Goal: Find specific page/section: Find specific page/section

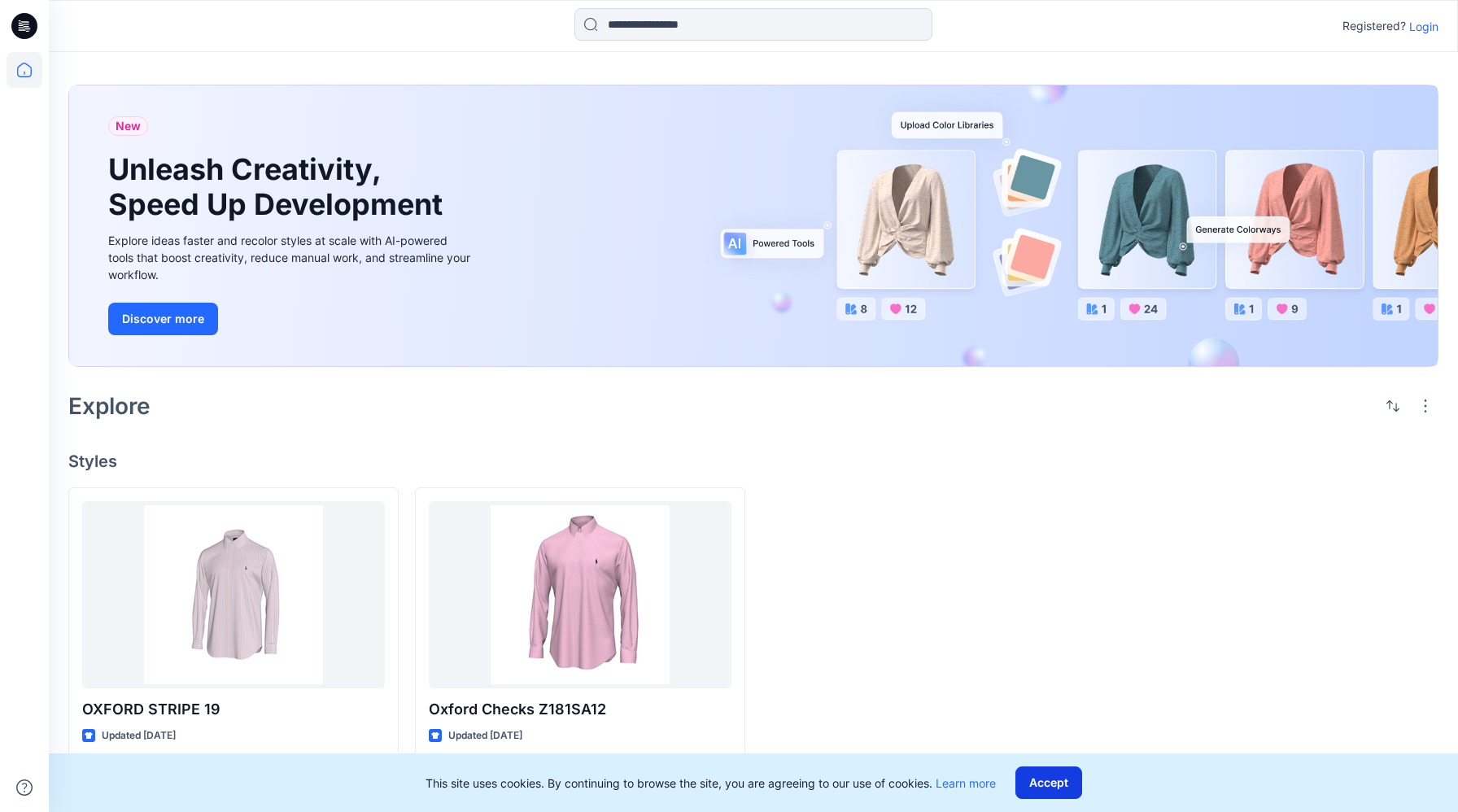
click at [1058, 766] on button "Accept" at bounding box center [1049, 782] width 67 height 32
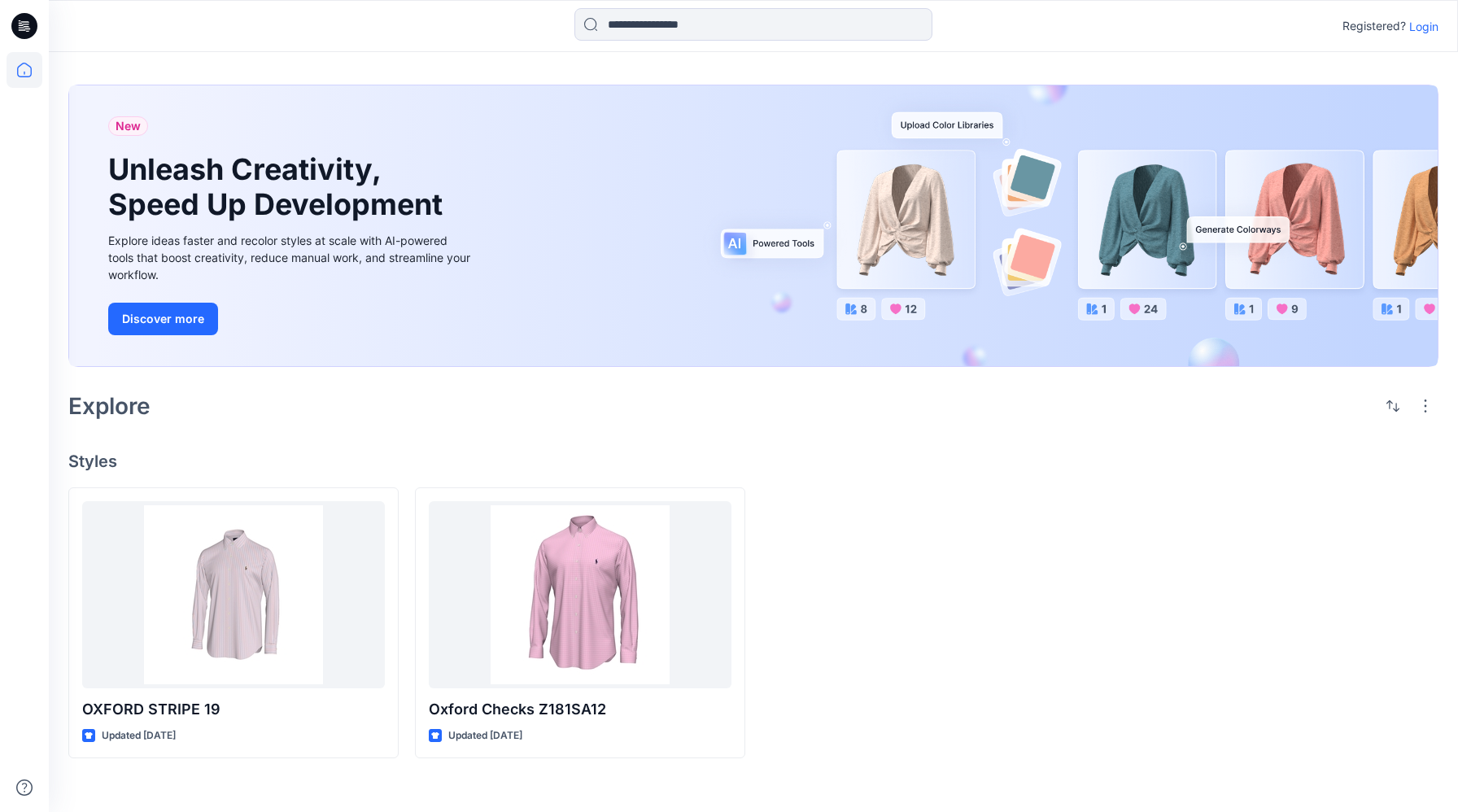
click at [1432, 31] on p "Login" at bounding box center [1423, 25] width 29 height 17
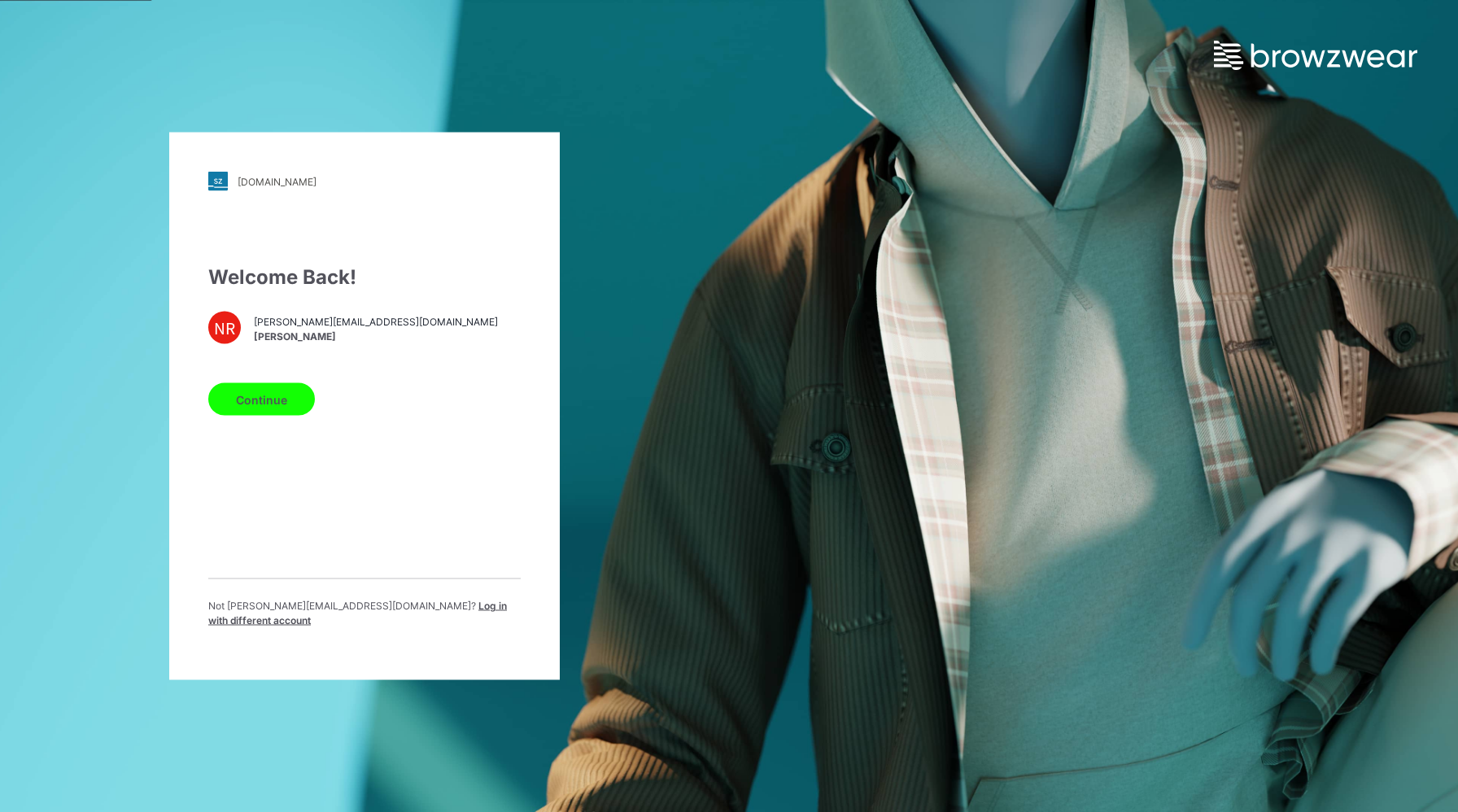
click at [284, 411] on button "Continue" at bounding box center [261, 399] width 106 height 32
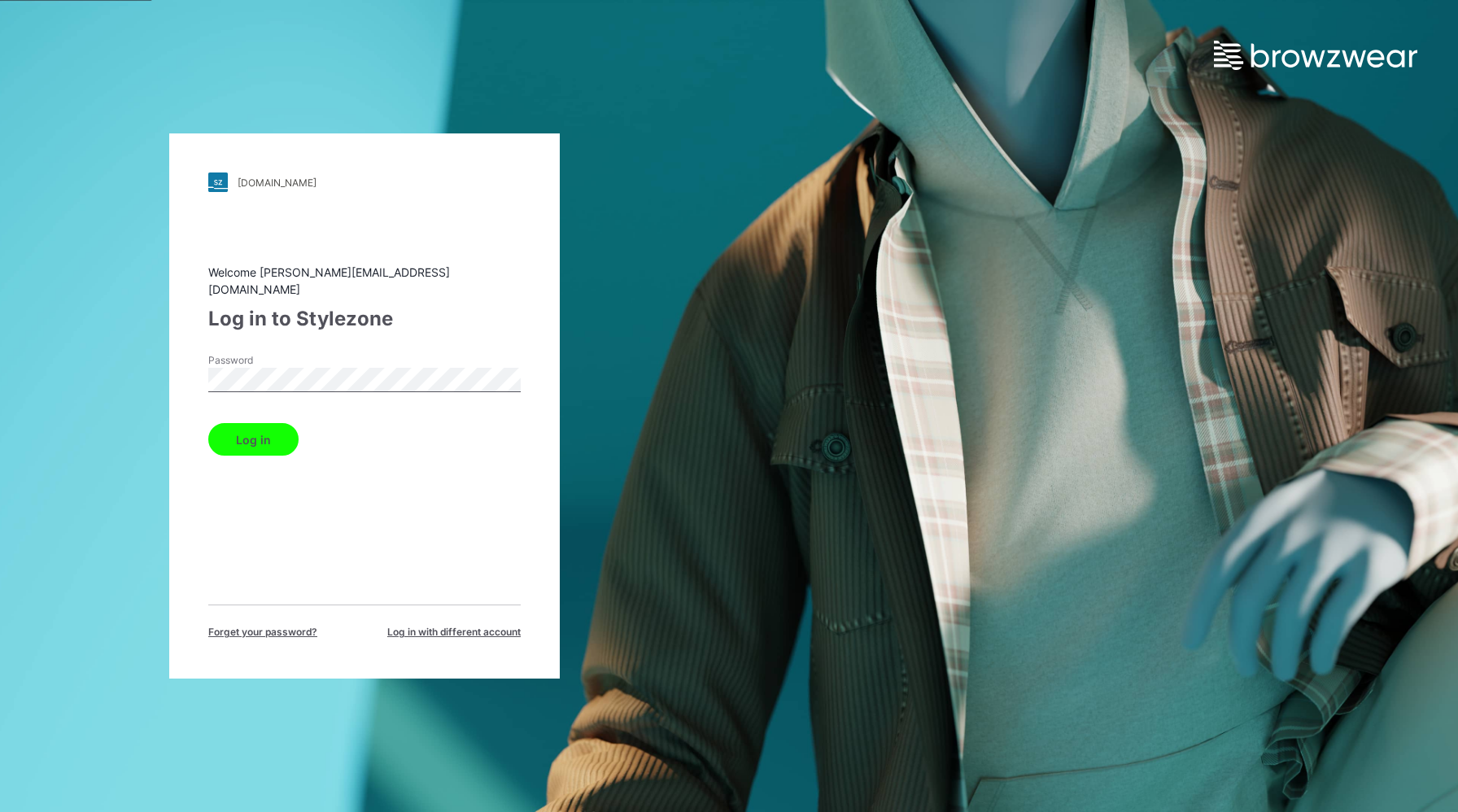
click at [208, 423] on button "Log in" at bounding box center [253, 439] width 90 height 32
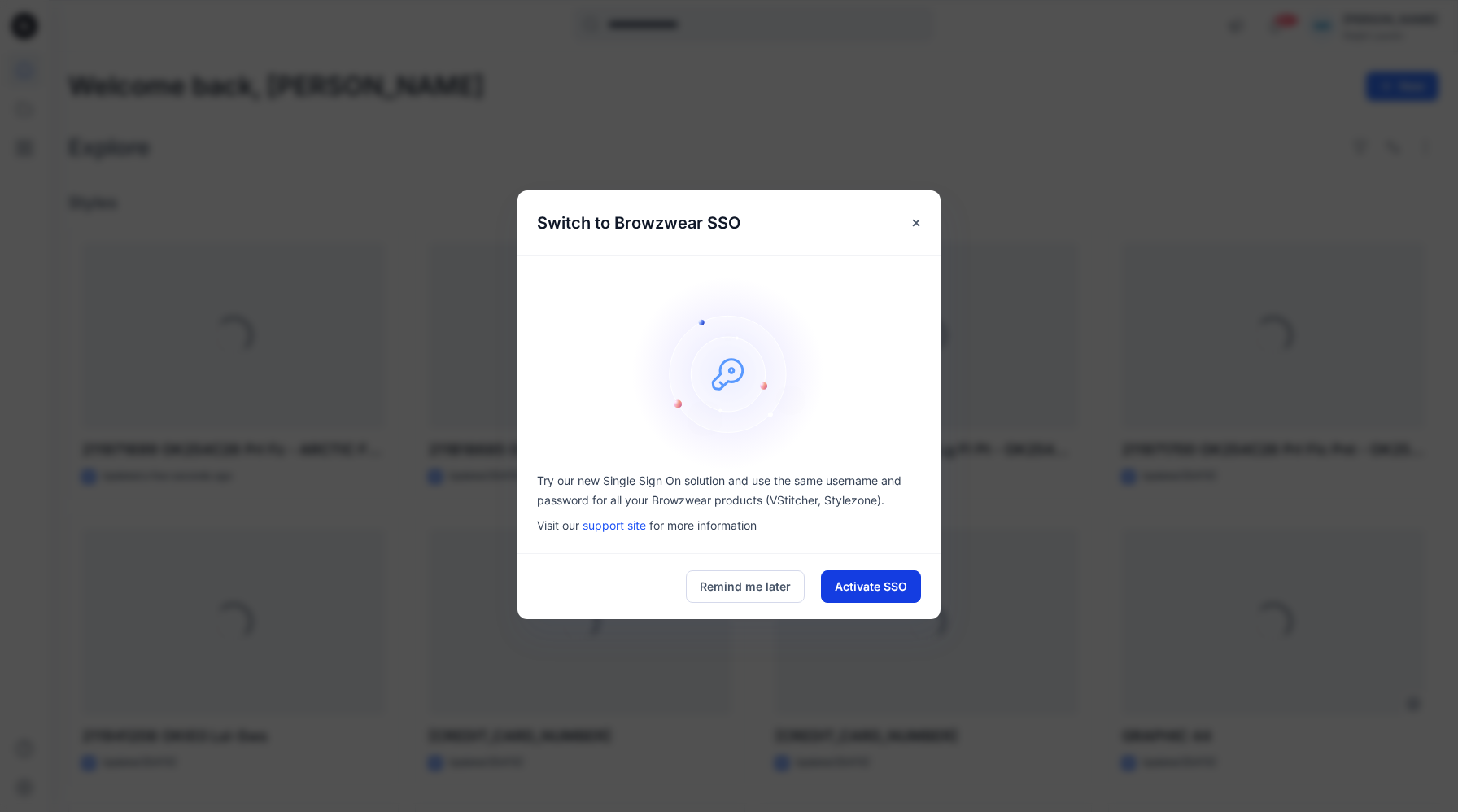
click at [840, 585] on button "Activate SSO" at bounding box center [871, 586] width 100 height 32
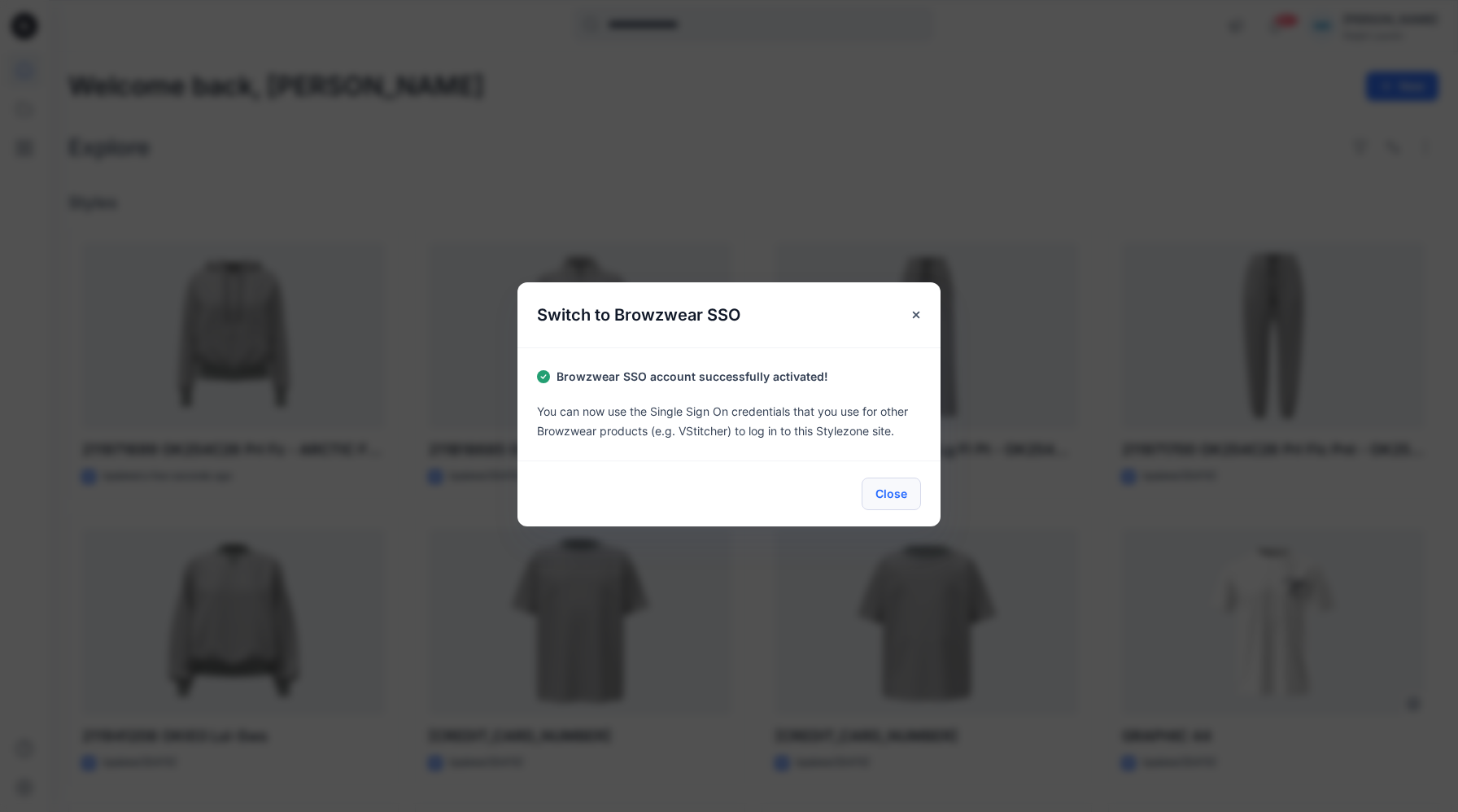
click at [887, 485] on button "Close" at bounding box center [892, 493] width 60 height 32
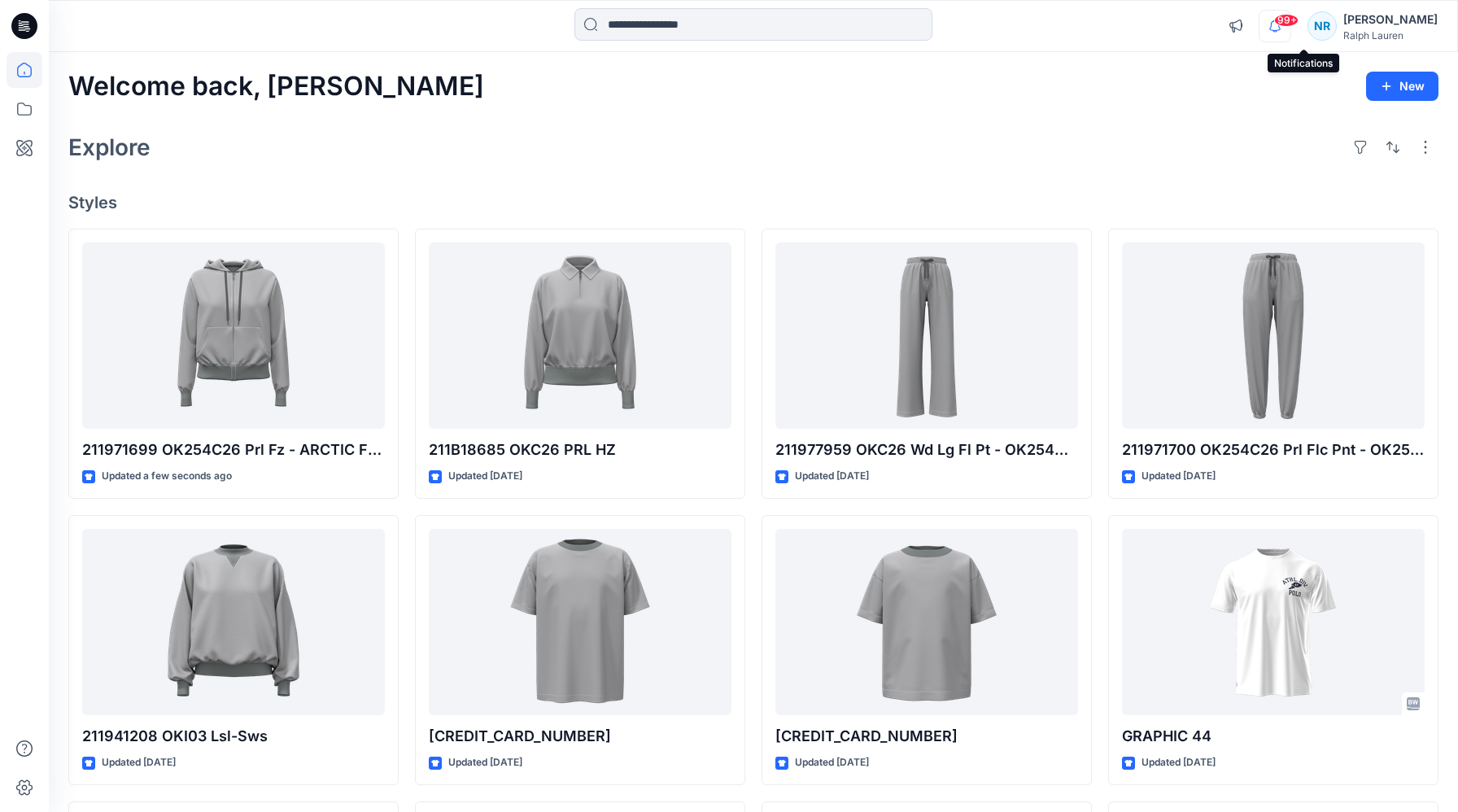
click at [1290, 28] on icon "button" at bounding box center [1275, 25] width 31 height 32
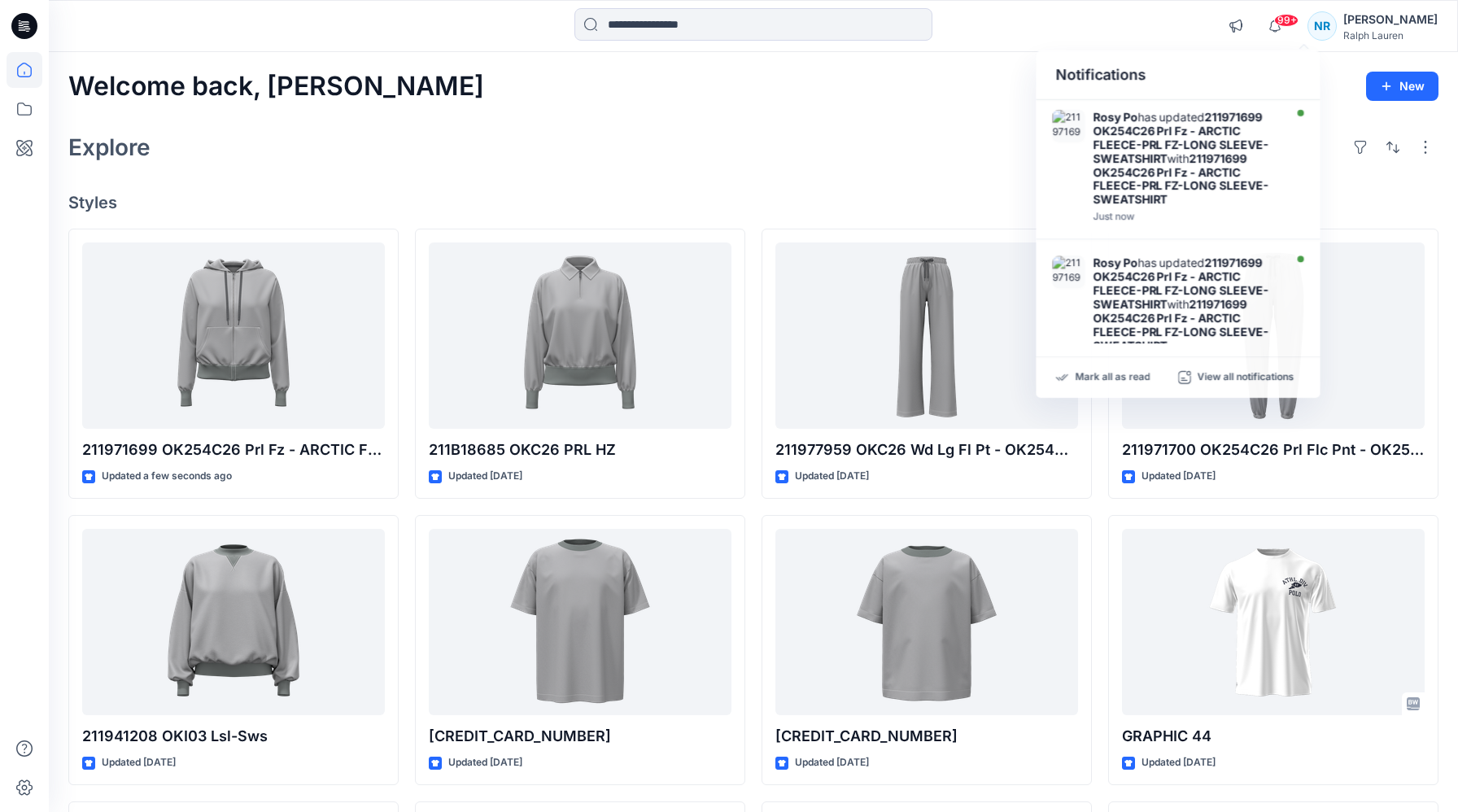
click at [909, 180] on div "Welcome back, [PERSON_NAME] New Explore Styles 211971699 OK254C26 Prl Fz - ARCT…" at bounding box center [753, 600] width 1409 height 1097
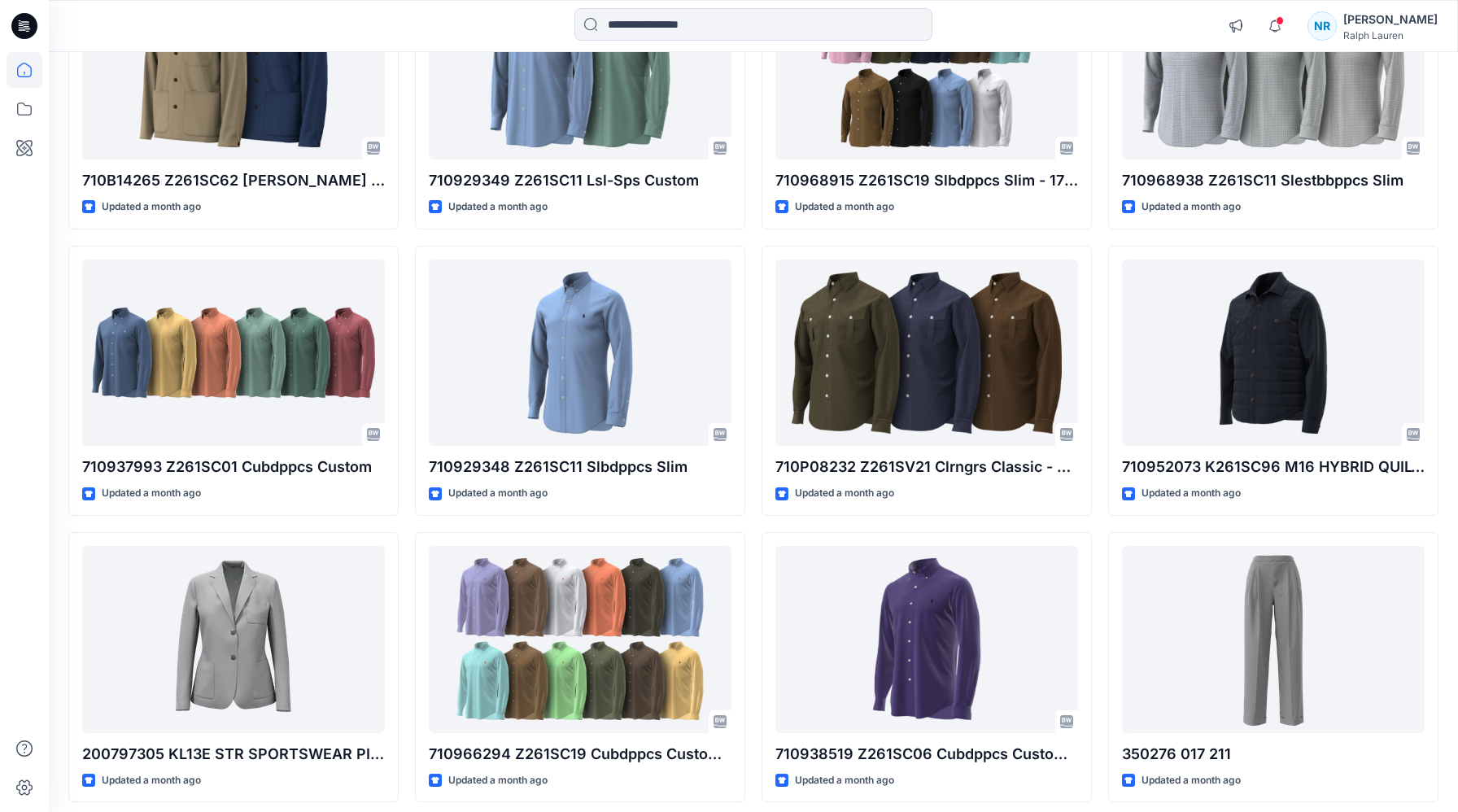
scroll to position [5496, 0]
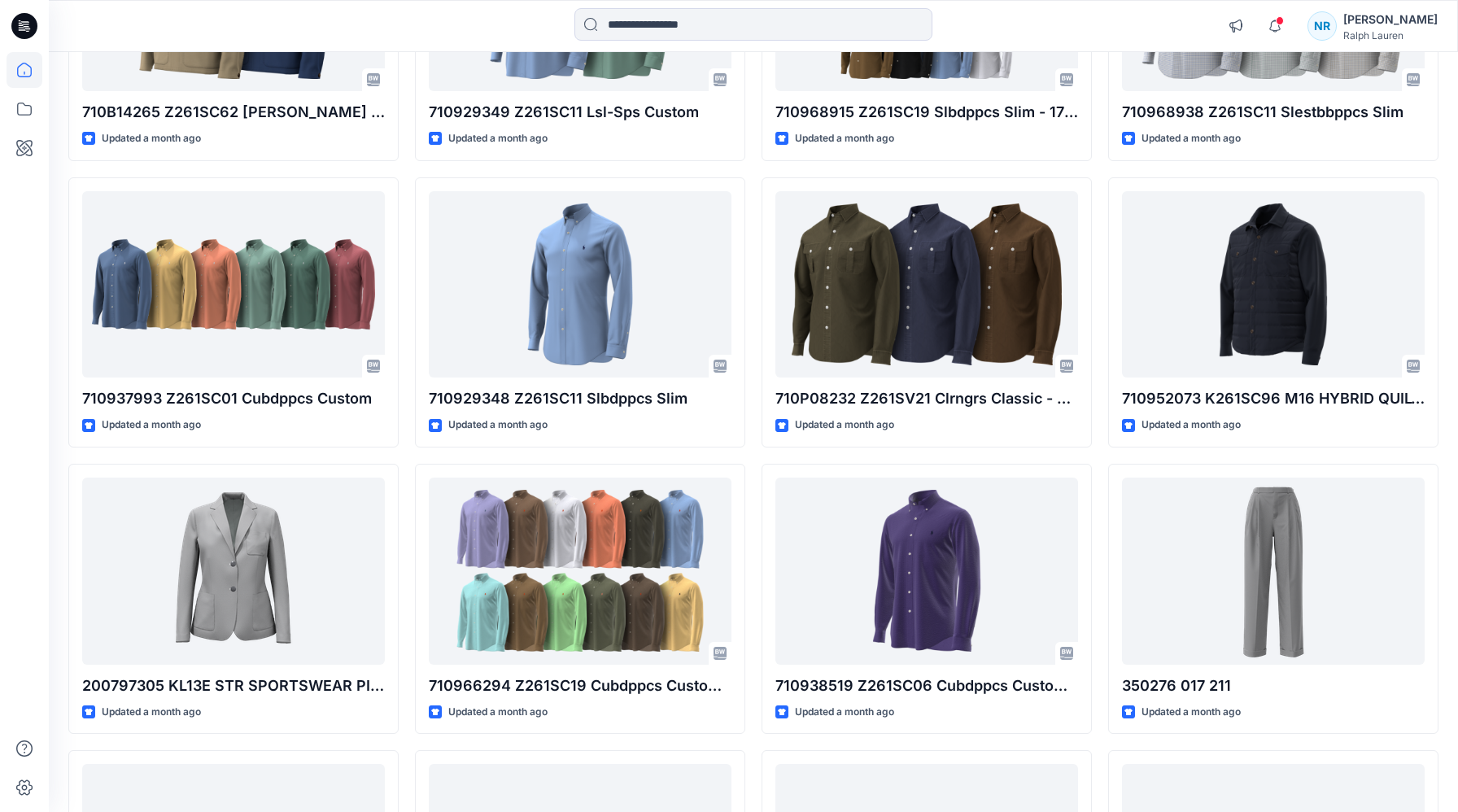
click at [280, 24] on div at bounding box center [225, 25] width 352 height 36
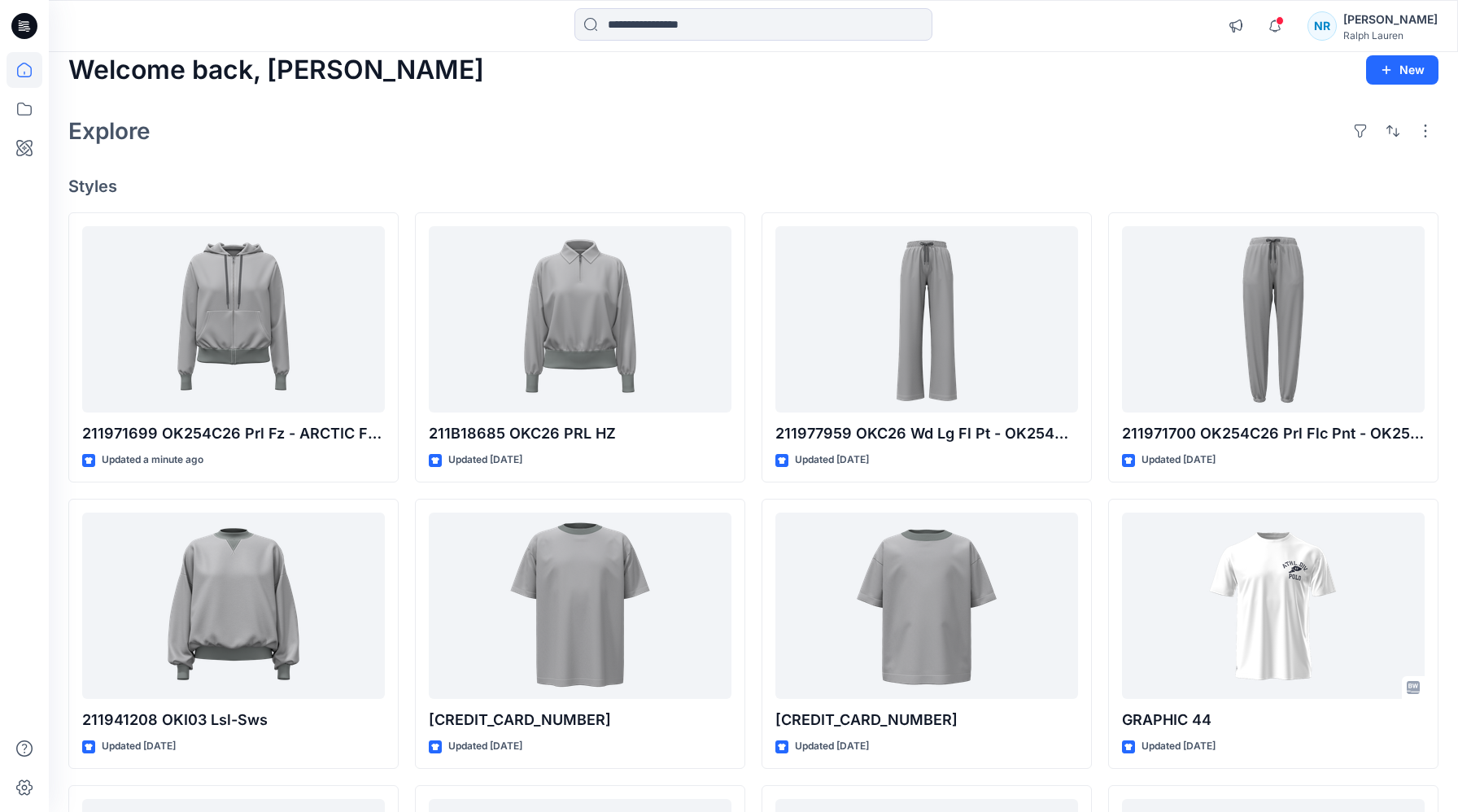
scroll to position [0, 0]
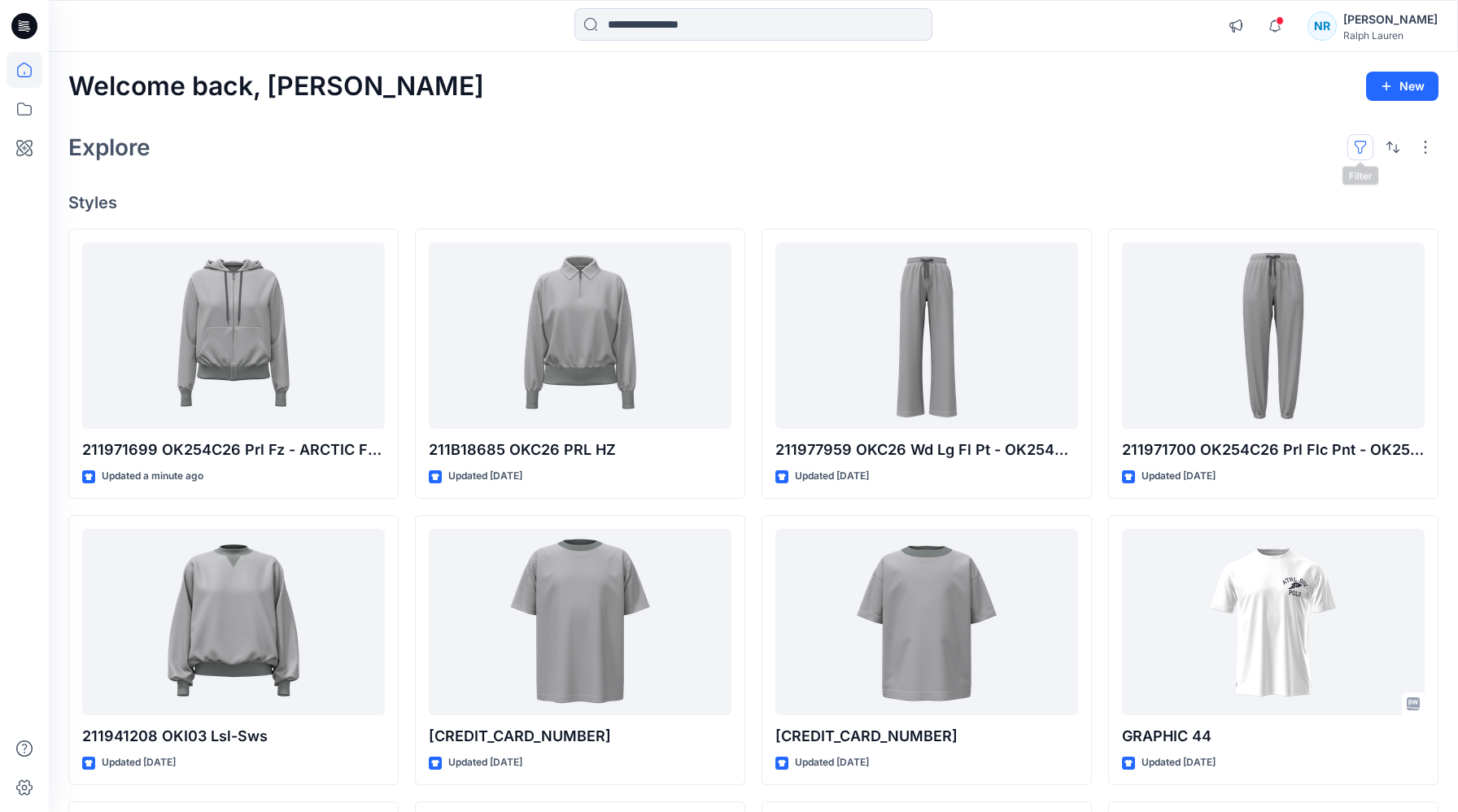
click at [1357, 150] on button "button" at bounding box center [1361, 147] width 26 height 26
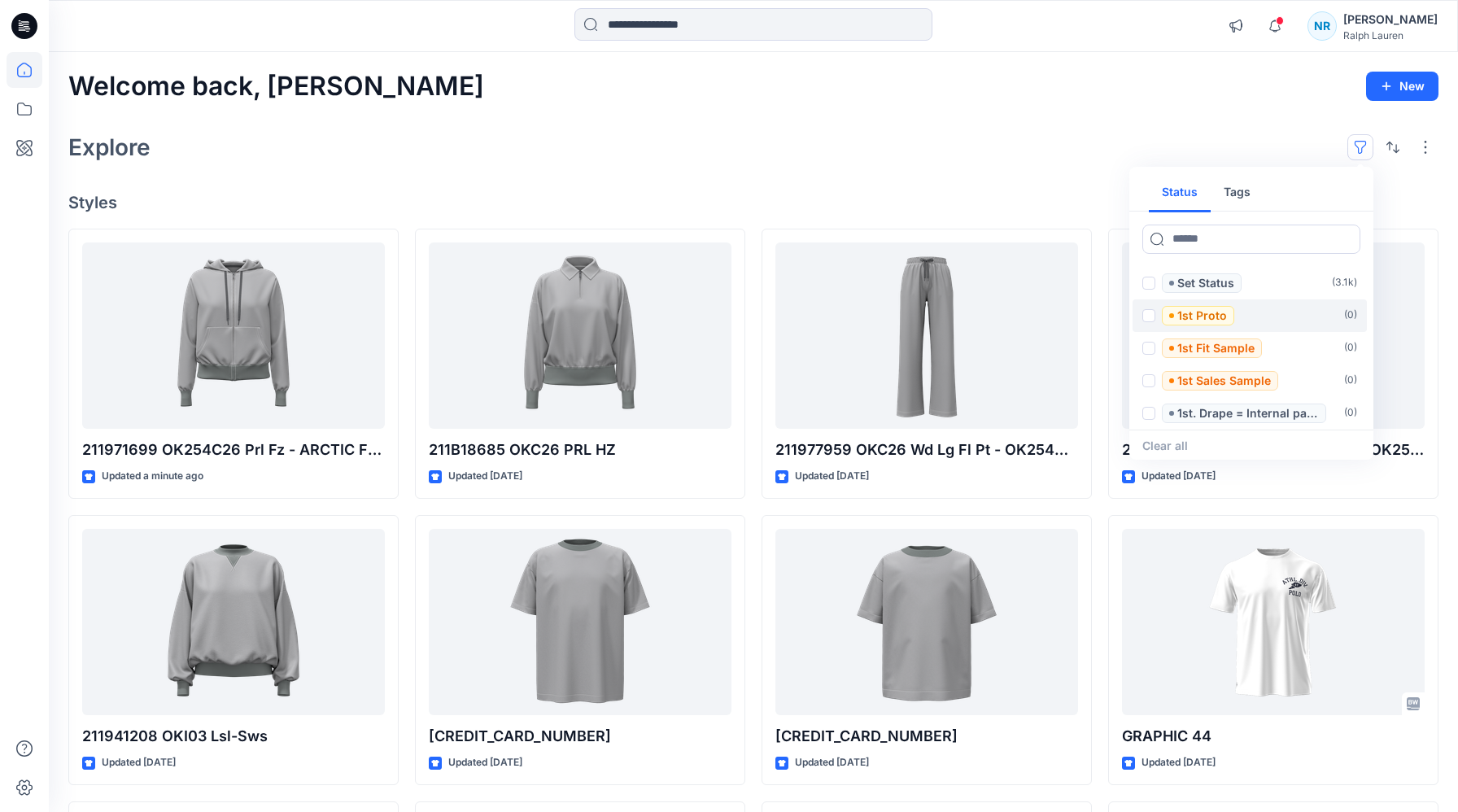
scroll to position [65, 0]
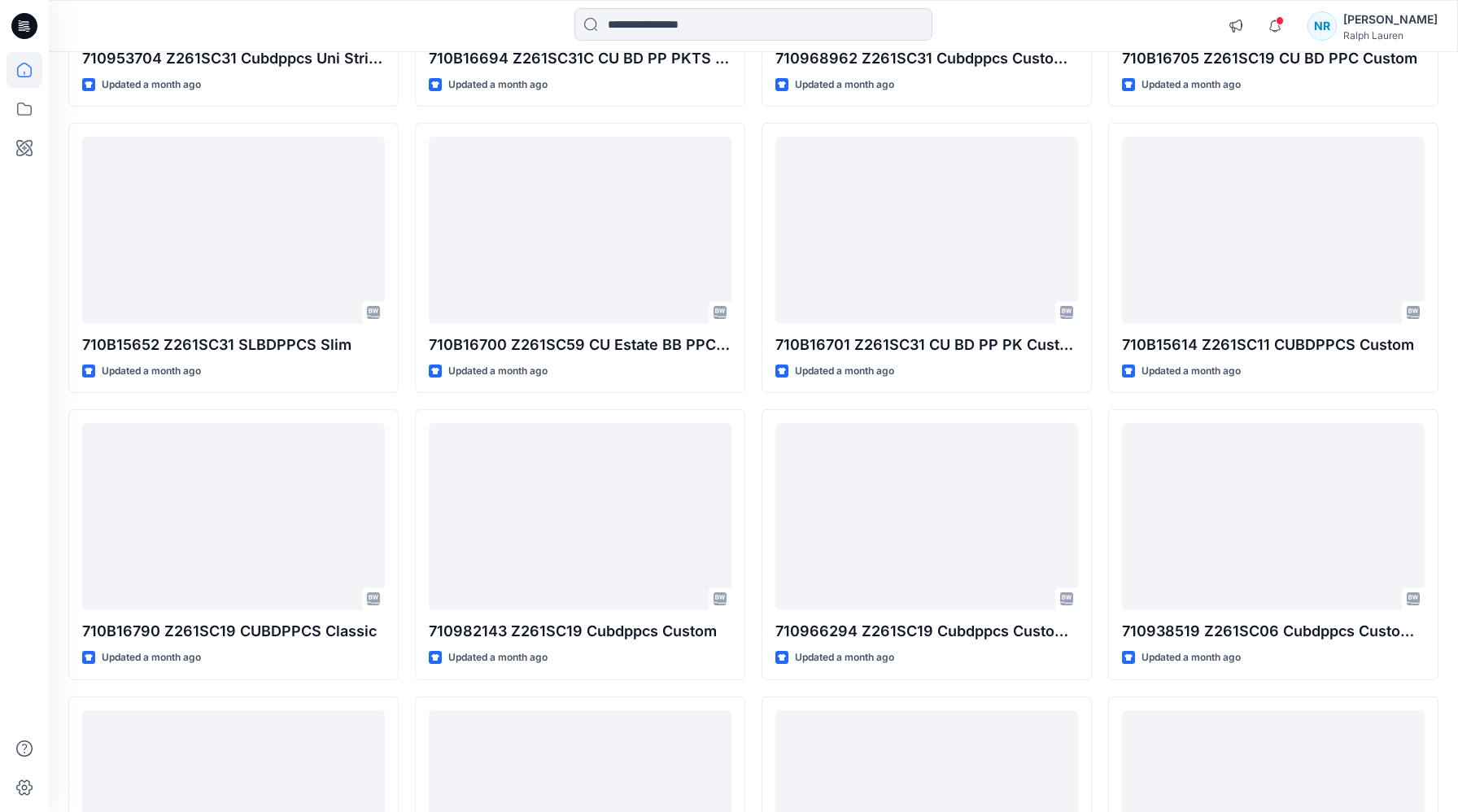
scroll to position [3551, 0]
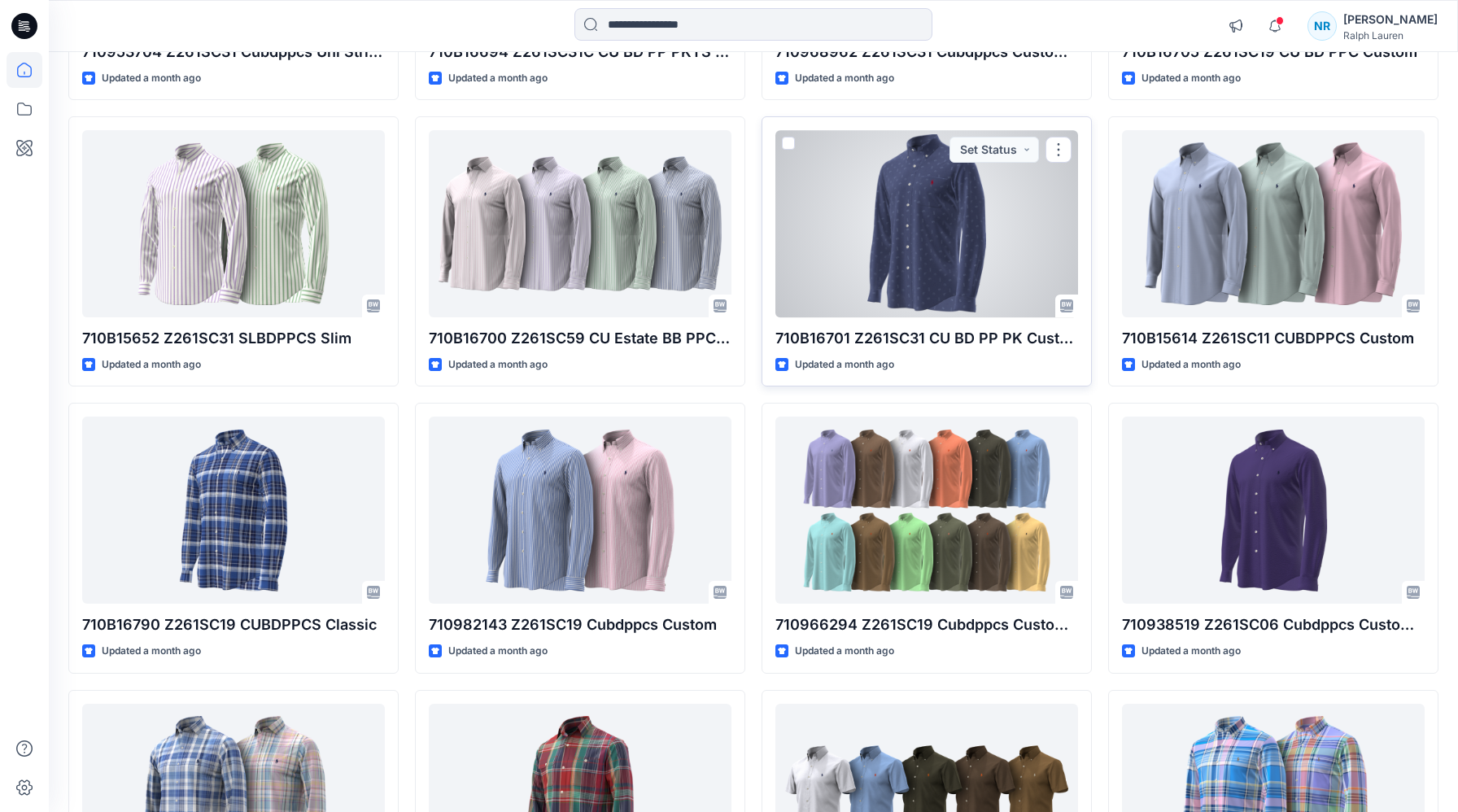
click at [944, 273] on div at bounding box center [926, 223] width 303 height 187
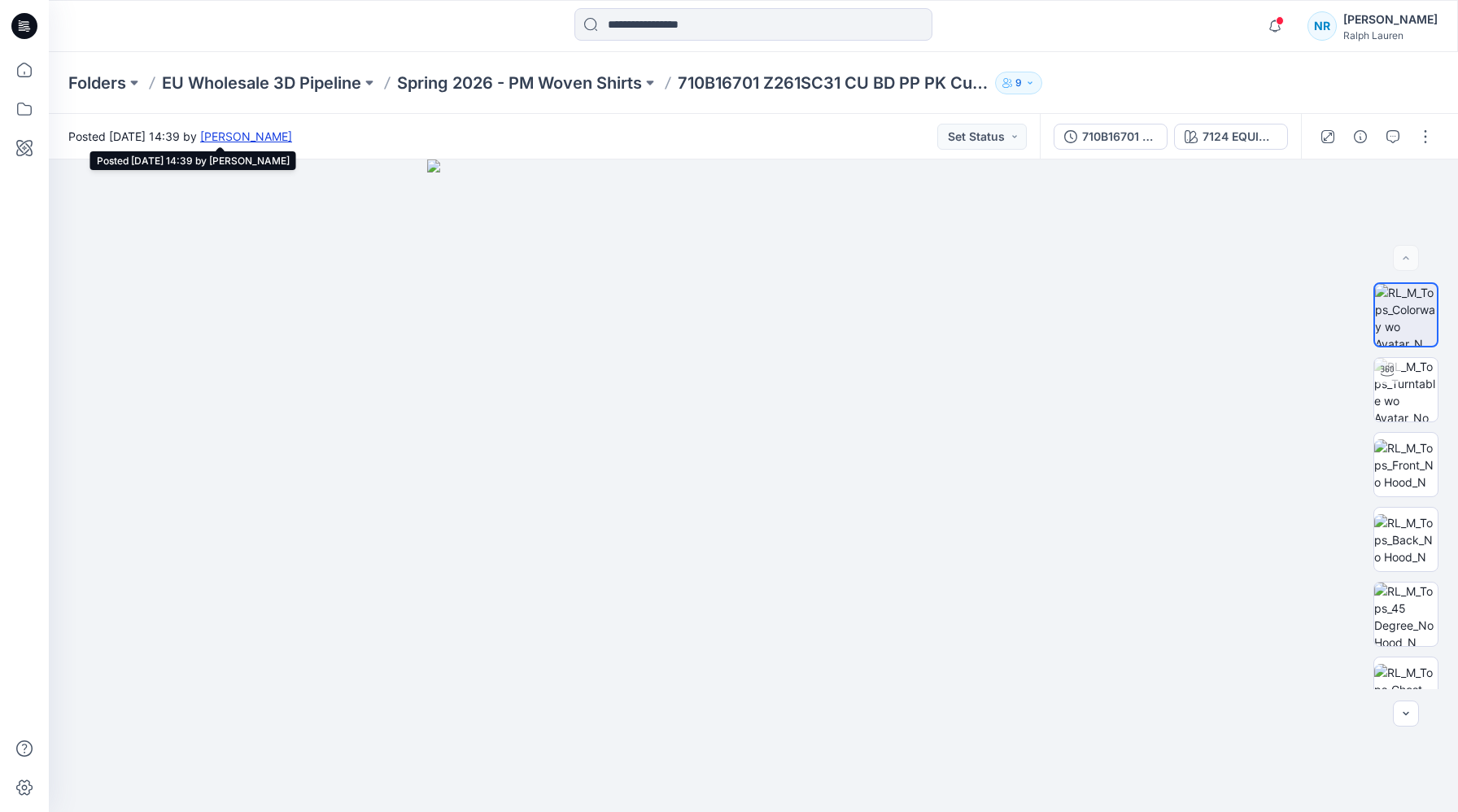
click at [292, 140] on link "[PERSON_NAME]" at bounding box center [246, 136] width 92 height 14
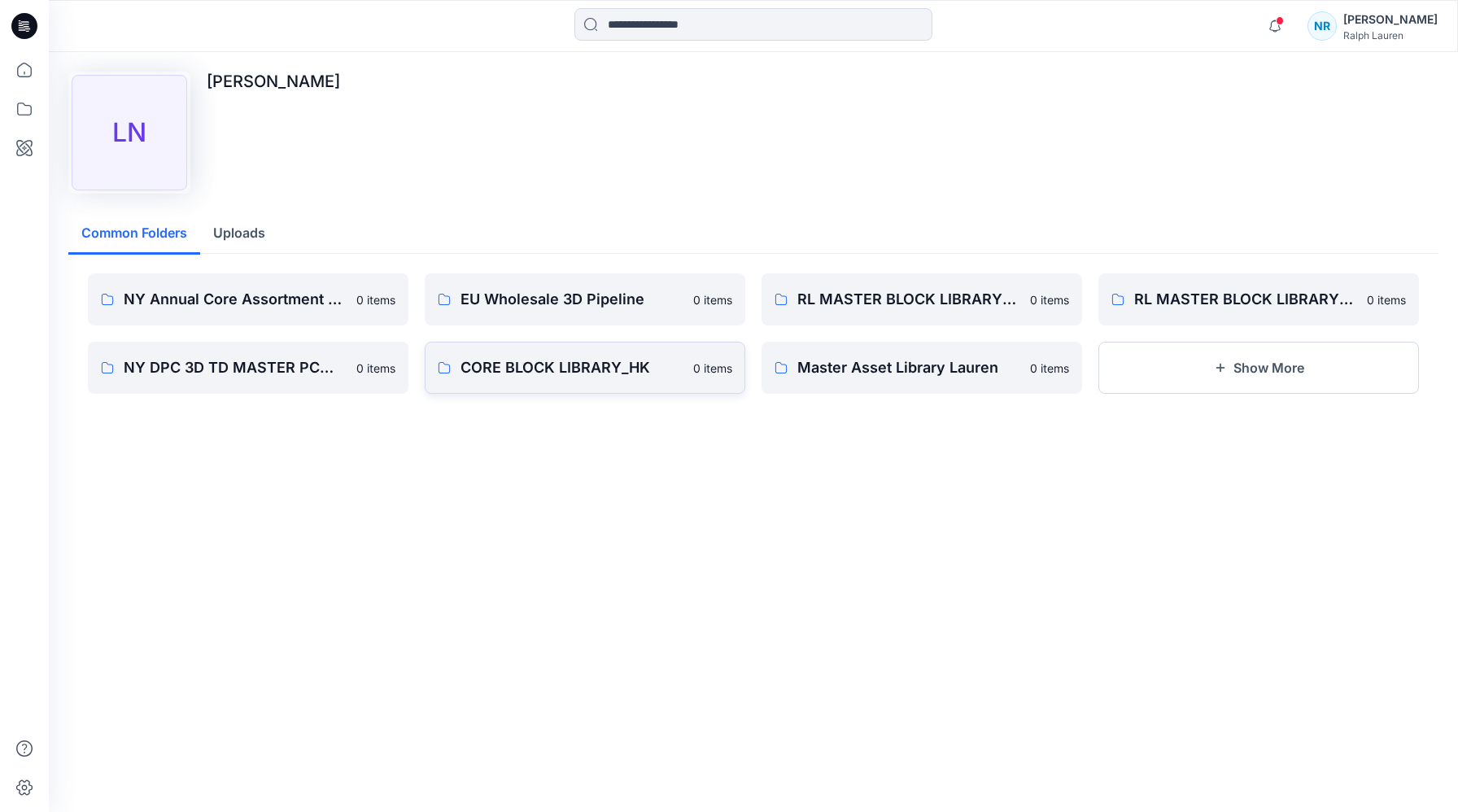
click at [508, 373] on p "CORE BLOCK LIBRARY_HK" at bounding box center [572, 368] width 223 height 23
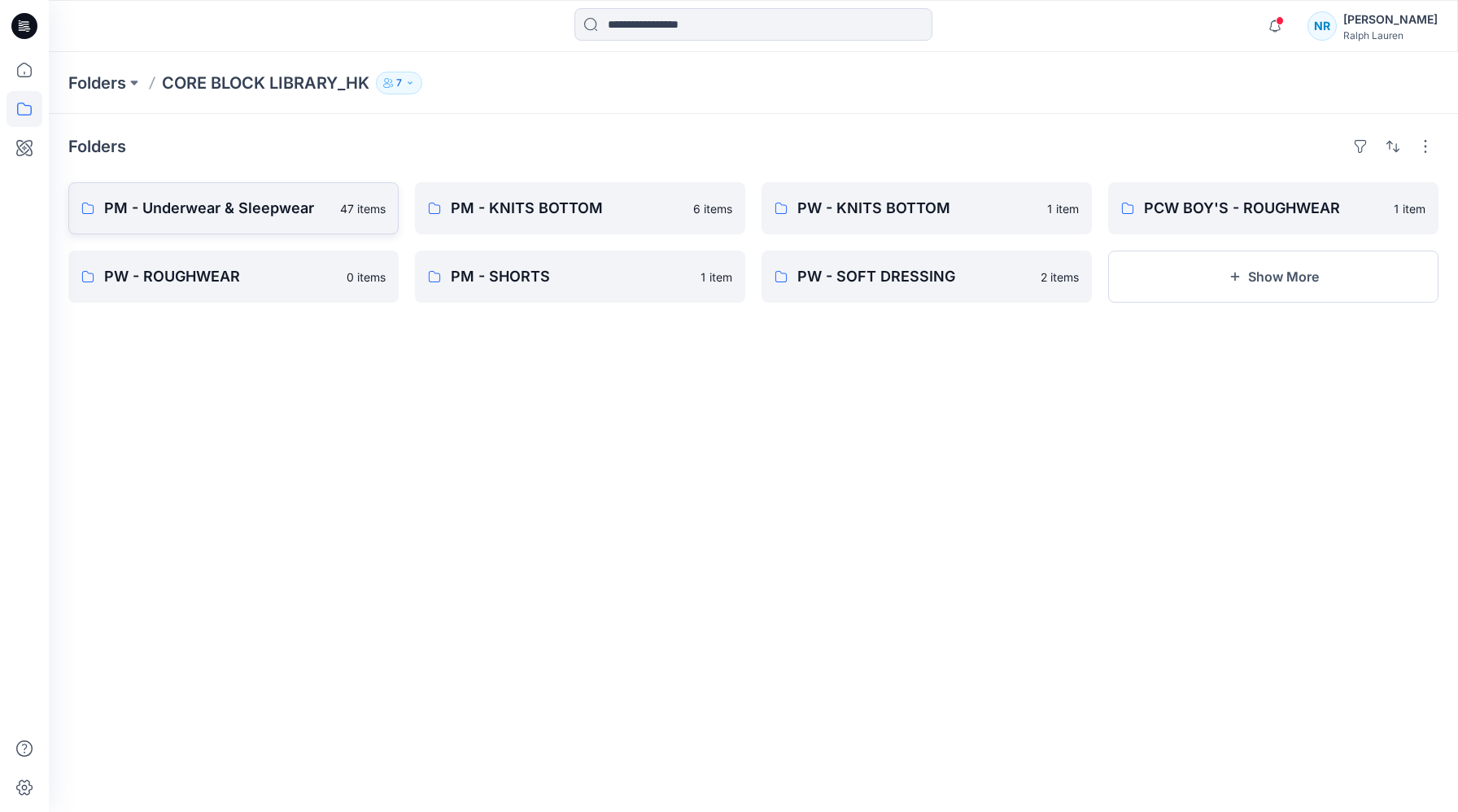
click at [170, 203] on p "PM - Underwear & Sleepwear" at bounding box center [218, 208] width 226 height 23
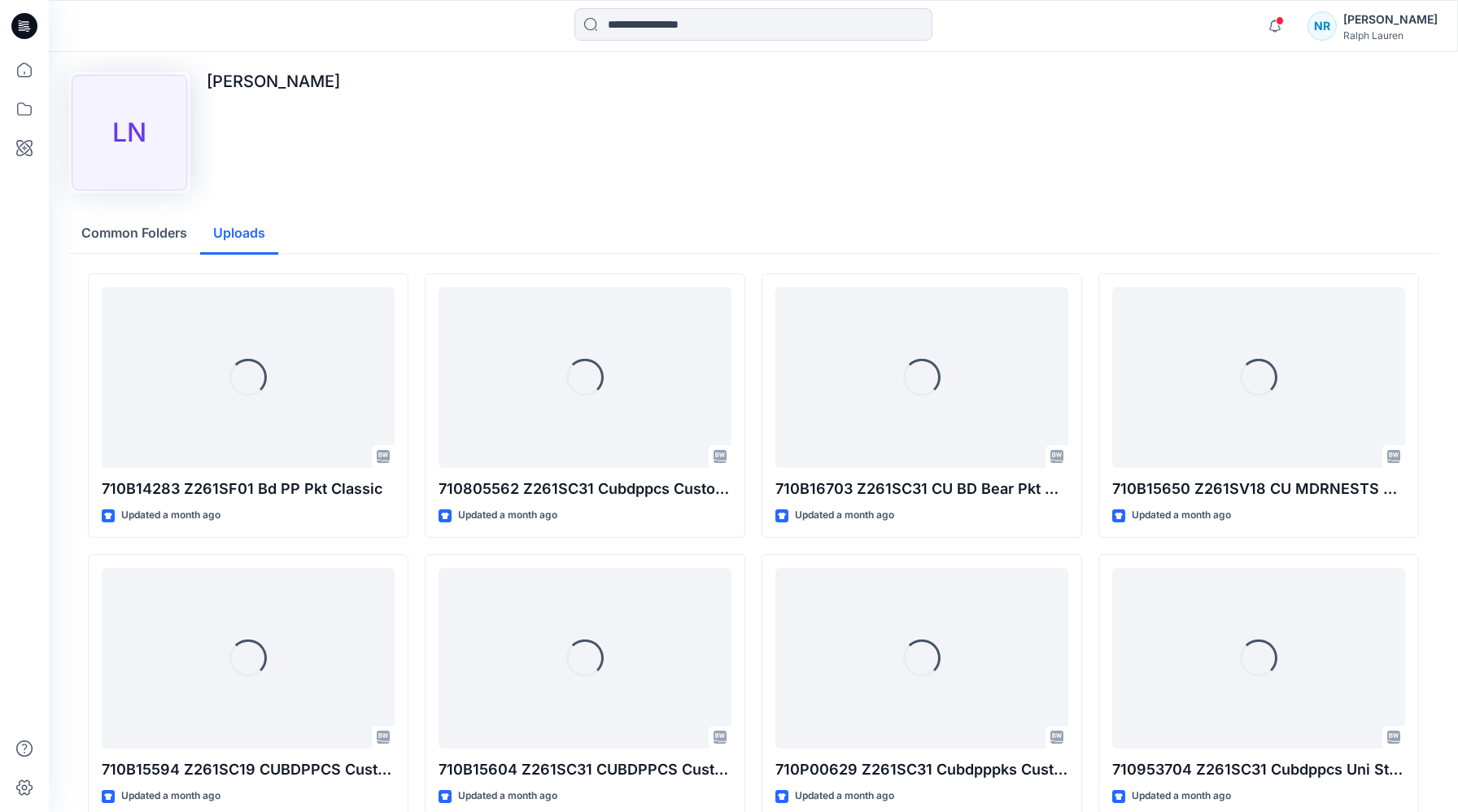
click at [229, 226] on button "Uploads" at bounding box center [239, 234] width 78 height 41
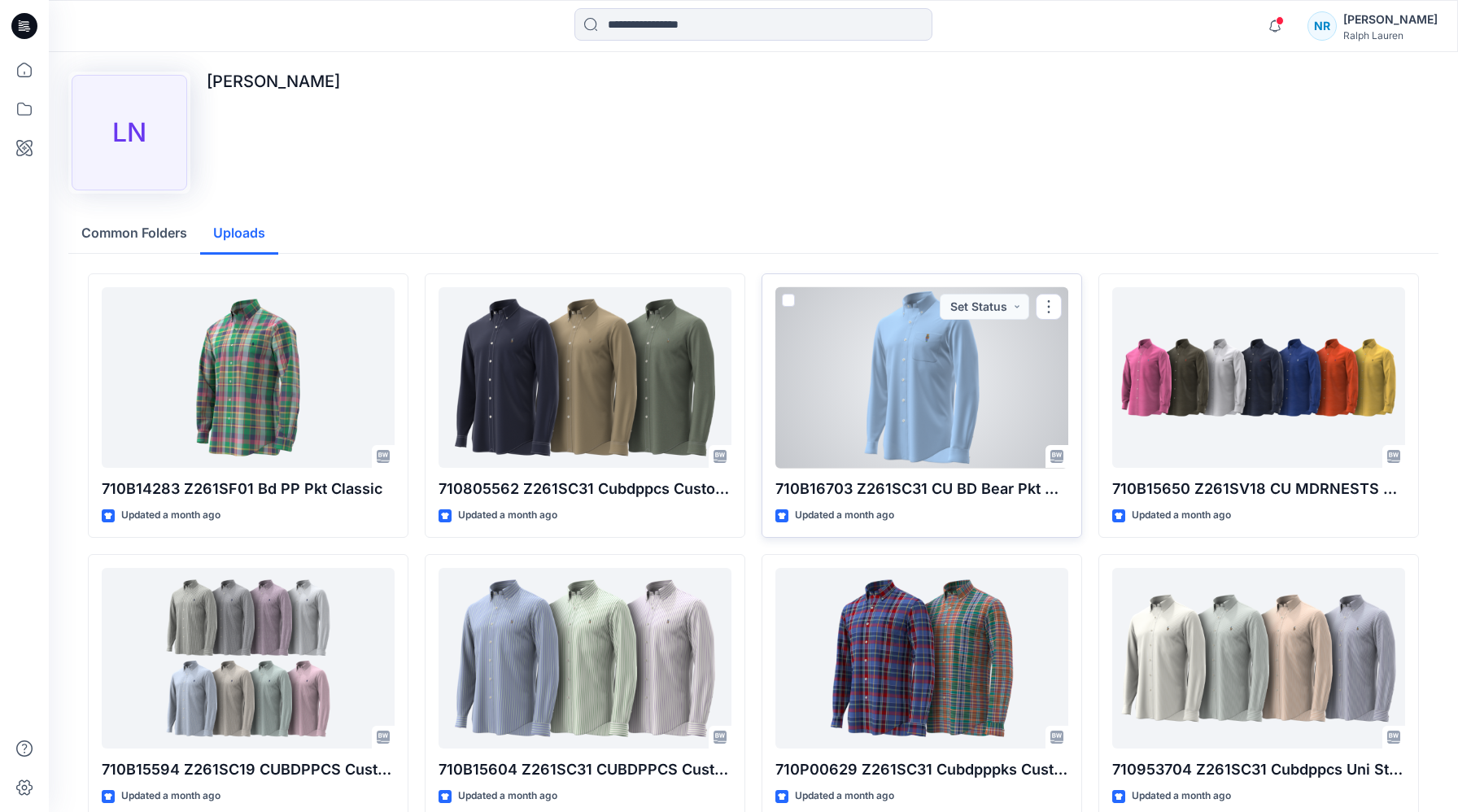
click at [966, 416] on div at bounding box center [922, 377] width 293 height 181
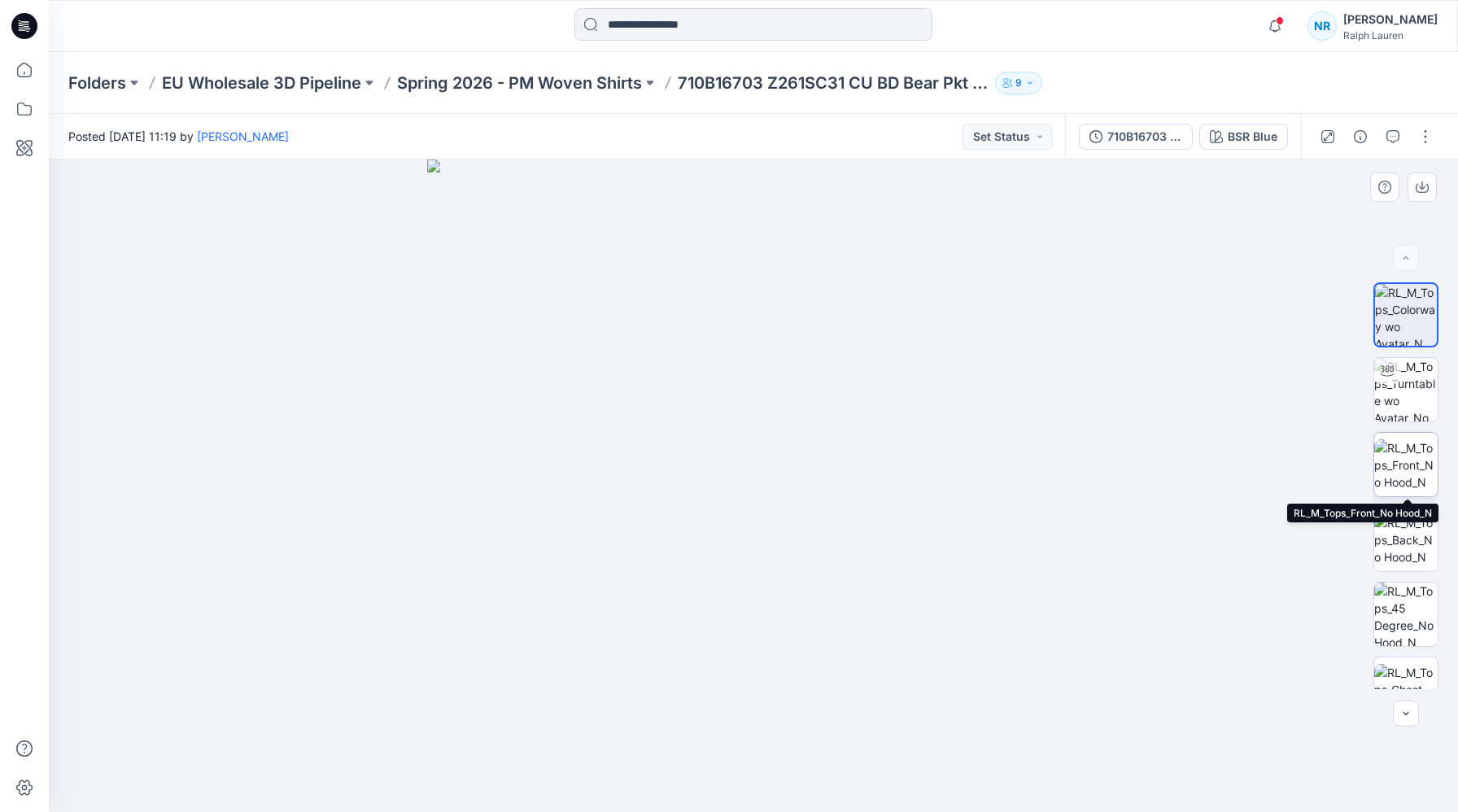
click at [1396, 449] on img at bounding box center [1406, 465] width 63 height 51
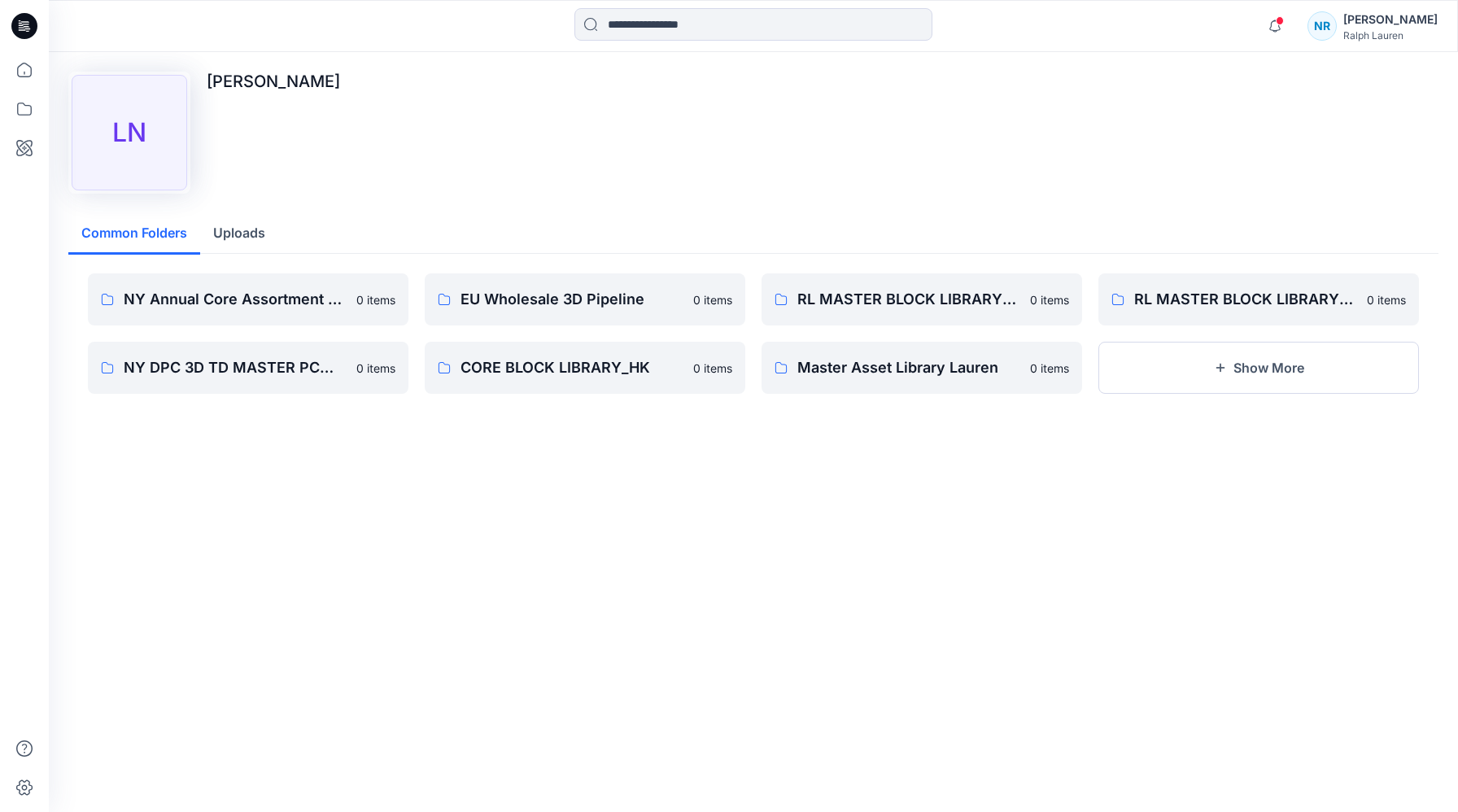
click at [237, 242] on button "Uploads" at bounding box center [239, 234] width 78 height 41
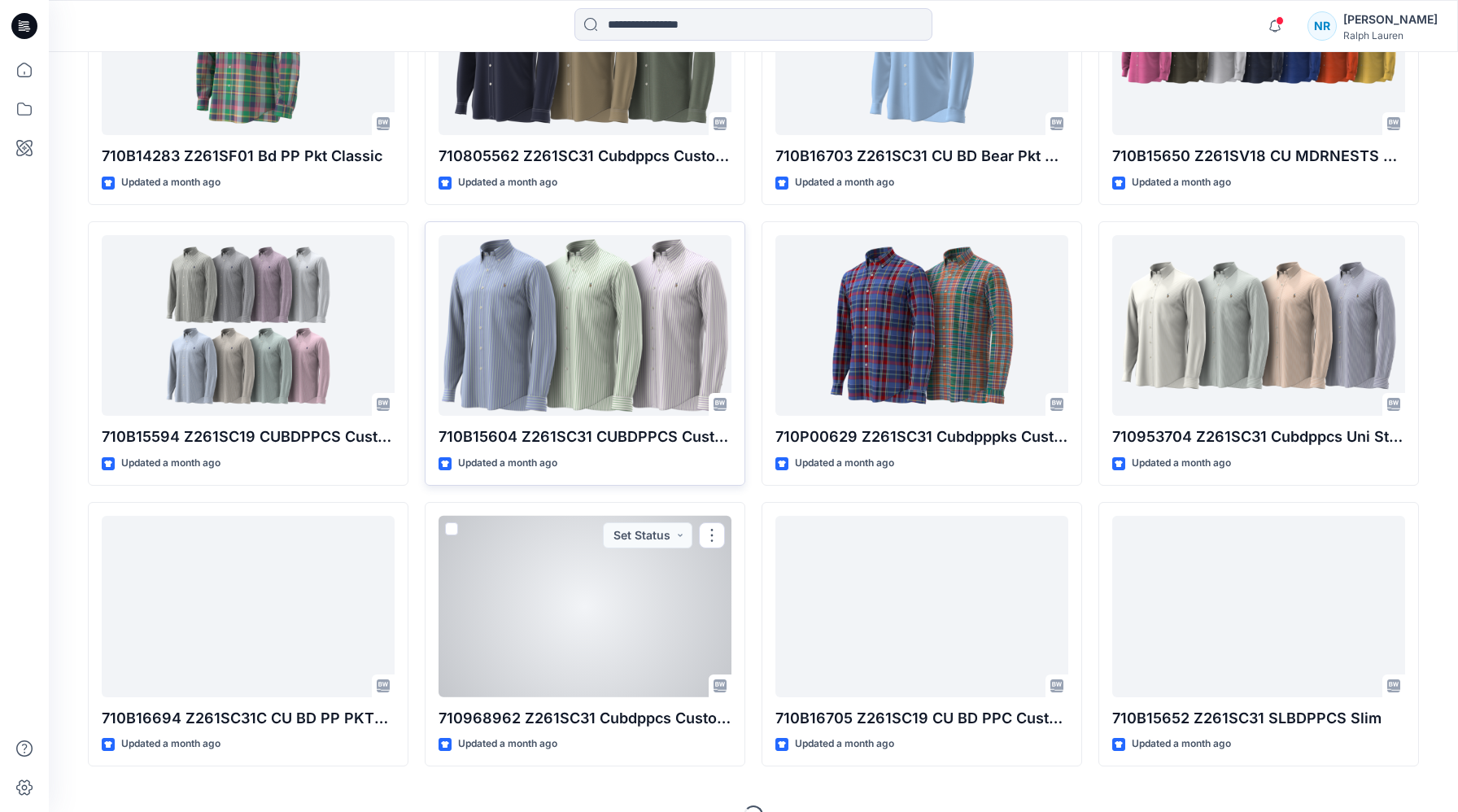
scroll to position [334, 0]
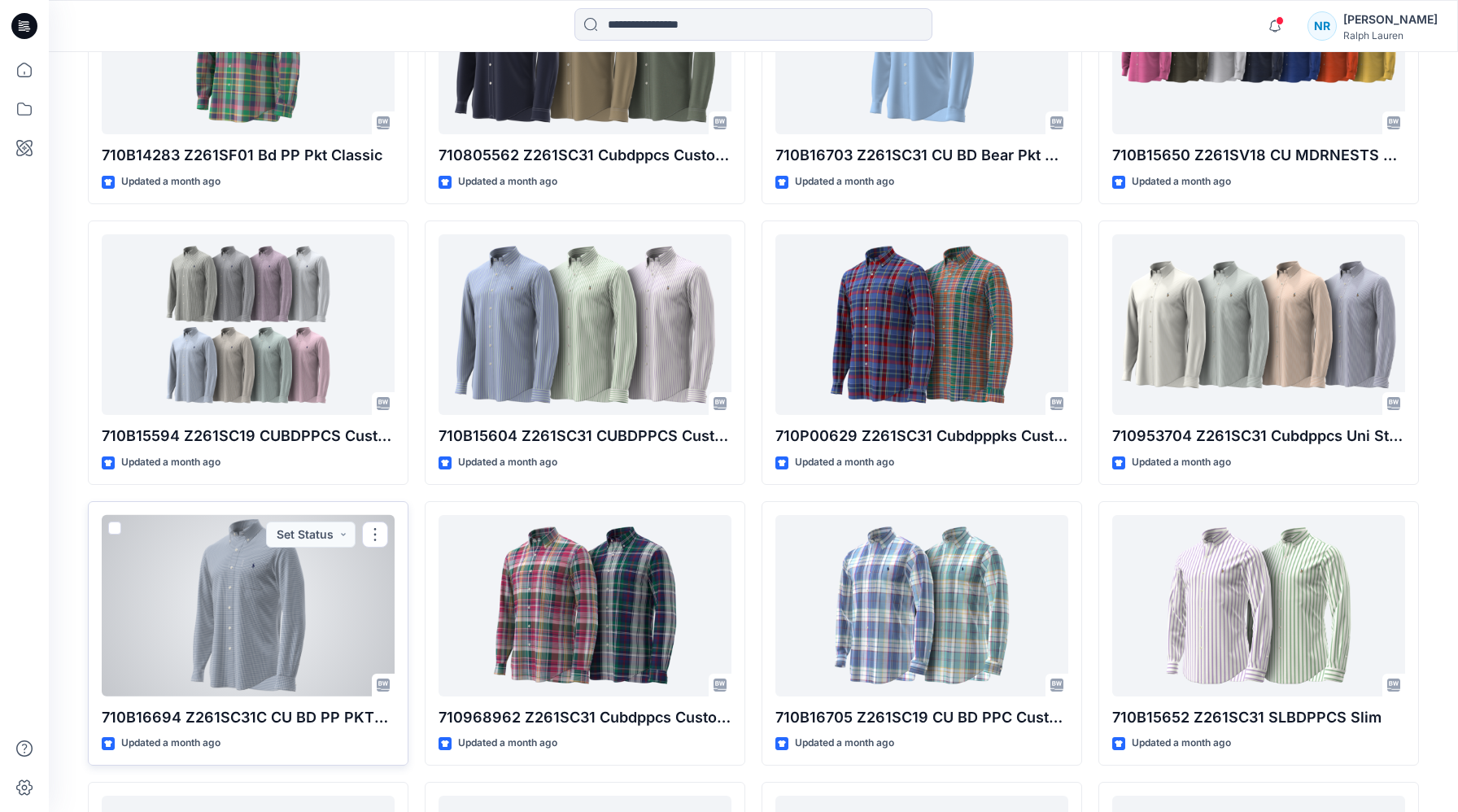
click at [249, 598] on div at bounding box center [248, 606] width 293 height 181
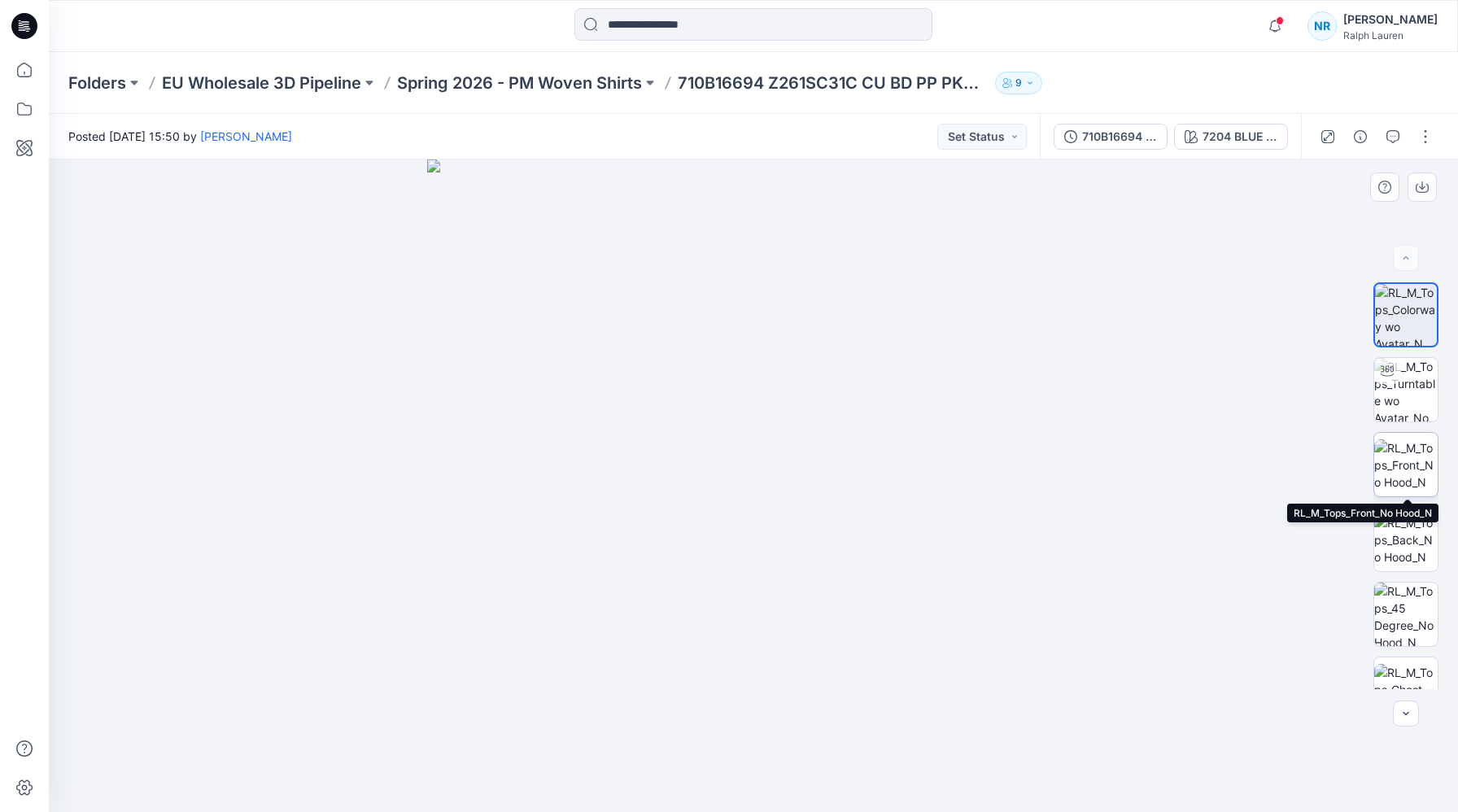
click at [1403, 460] on img at bounding box center [1406, 465] width 63 height 51
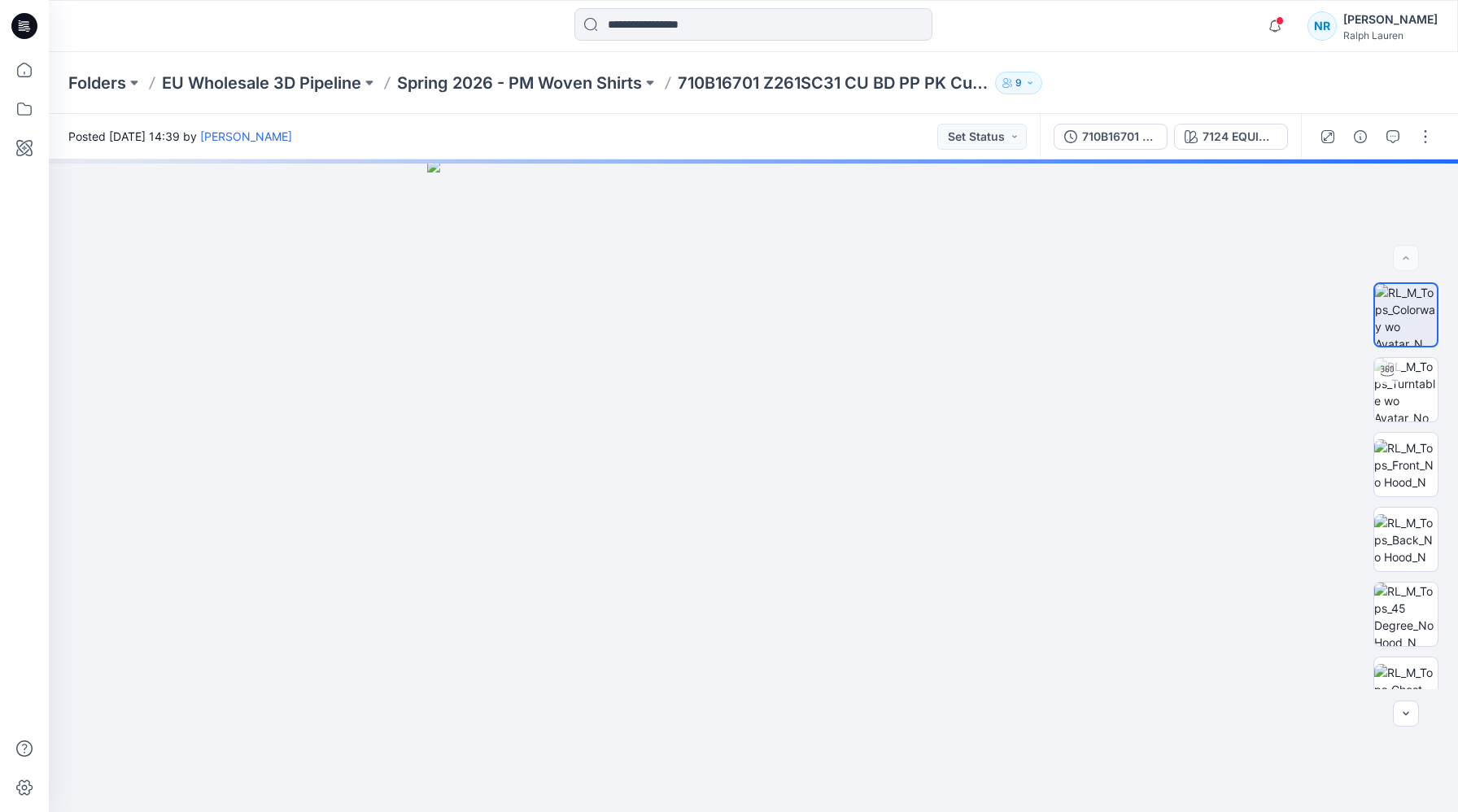
click at [260, 34] on div at bounding box center [225, 25] width 352 height 36
click at [255, 40] on div at bounding box center [225, 25] width 352 height 36
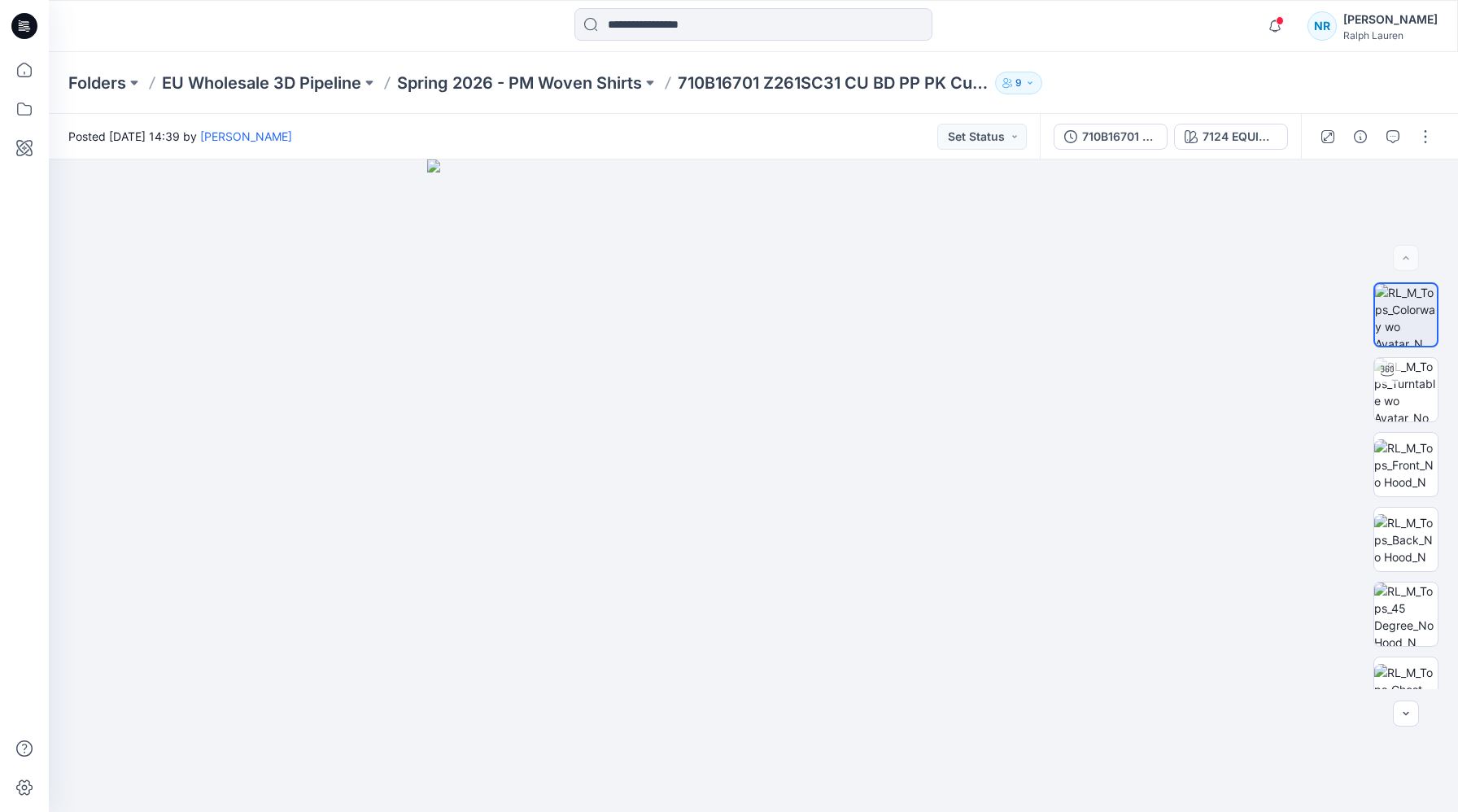
click at [331, 45] on div "Notifications Rosy Po has updated 211971699 OK254C26 Prl Fz - ARCTIC FLEECE-PRL…" at bounding box center [753, 25] width 1409 height 52
click at [330, 43] on div at bounding box center [225, 25] width 352 height 36
click at [329, 26] on div at bounding box center [225, 25] width 352 height 36
click at [643, 130] on div "Posted Wednesday, July 23, 2025 14:39 by Lam Nguyen Set Status" at bounding box center [544, 136] width 991 height 45
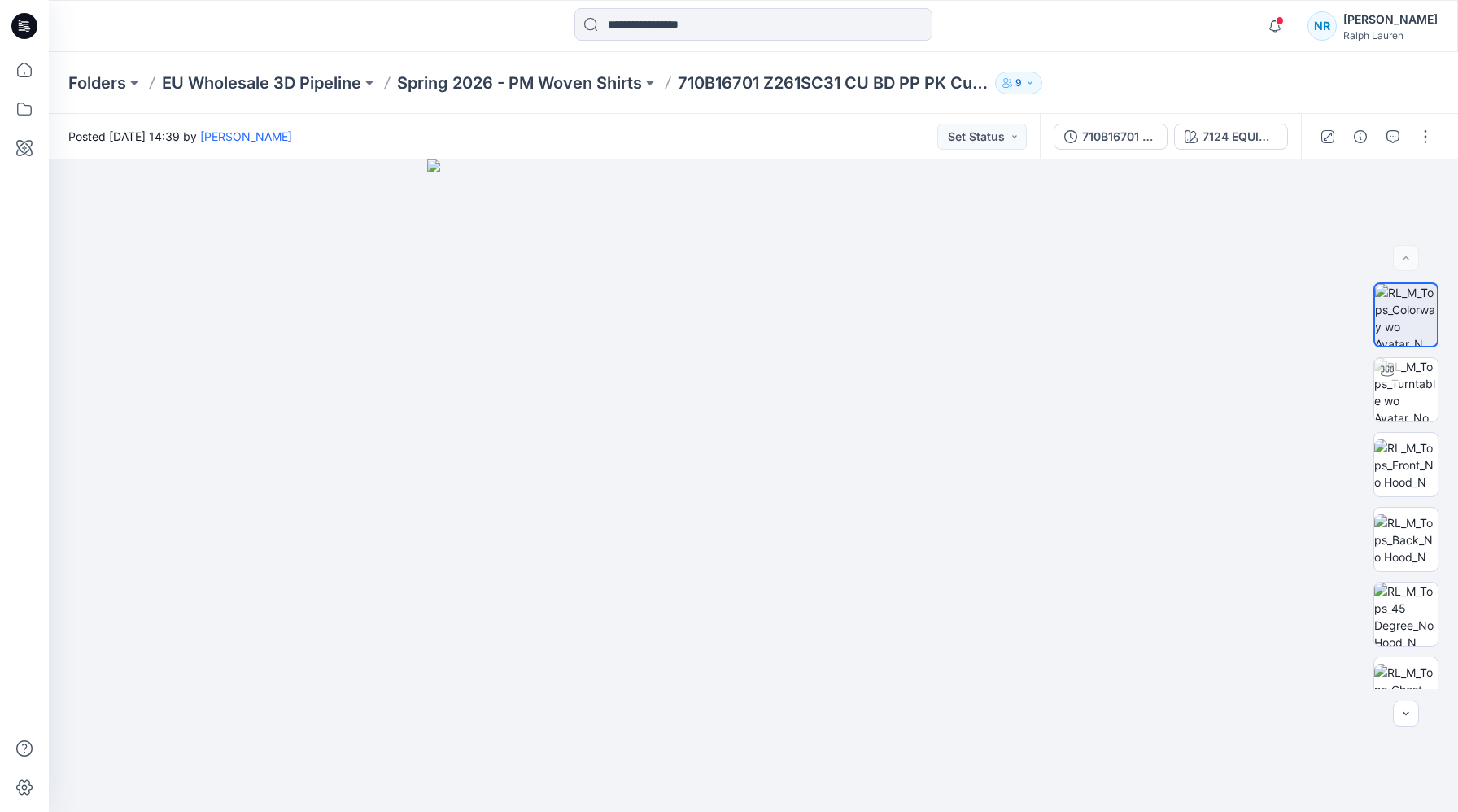
click at [643, 130] on div "Posted Wednesday, July 23, 2025 14:39 by Lam Nguyen Set Status" at bounding box center [544, 136] width 991 height 45
click at [31, 648] on div at bounding box center [24, 432] width 36 height 760
click at [399, 123] on div "Posted Wednesday, July 23, 2025 14:39 by Lam Nguyen Set Status" at bounding box center [544, 136] width 991 height 45
click at [332, 22] on div at bounding box center [225, 25] width 352 height 36
click at [296, 21] on div at bounding box center [225, 25] width 352 height 36
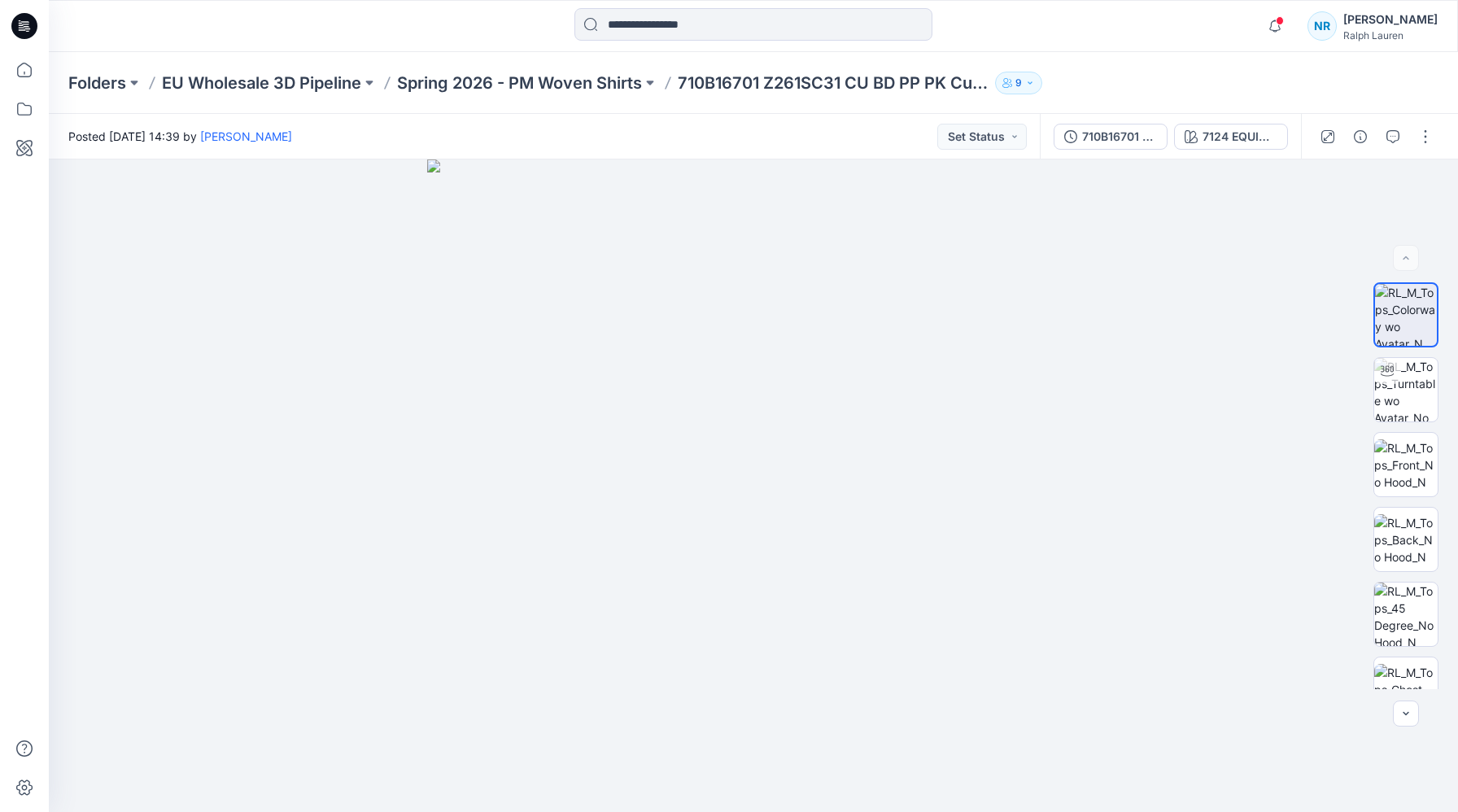
click at [293, 21] on div at bounding box center [225, 25] width 352 height 36
click at [249, 30] on div at bounding box center [225, 25] width 352 height 36
click at [252, 25] on div at bounding box center [225, 25] width 352 height 36
